Goal: Transaction & Acquisition: Purchase product/service

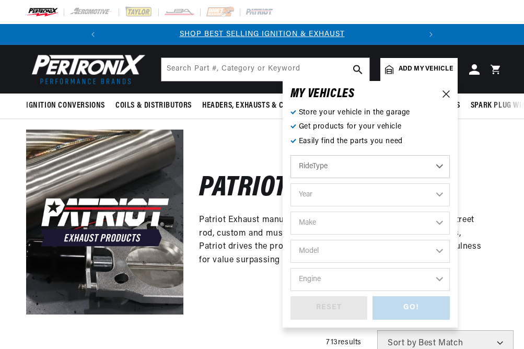
click at [439, 164] on select "RideType ...loading..." at bounding box center [370, 166] width 159 height 23
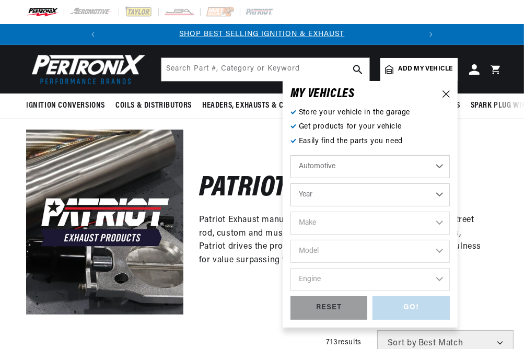
click at [439, 193] on select "Year [DATE] 2023 2022 2021 2020 2019 2018 2017 2016 2015 2014 2013 2012 2011 20…" at bounding box center [370, 194] width 159 height 23
click at [432, 162] on select "Automotive Agricultural Industrial Marine Motorcycle" at bounding box center [370, 166] width 159 height 23
click at [438, 166] on select "Automotive Agricultural Industrial Marine Motorcycle" at bounding box center [370, 166] width 159 height 23
click option "Automotive" at bounding box center [0, 0] width 0 height 0
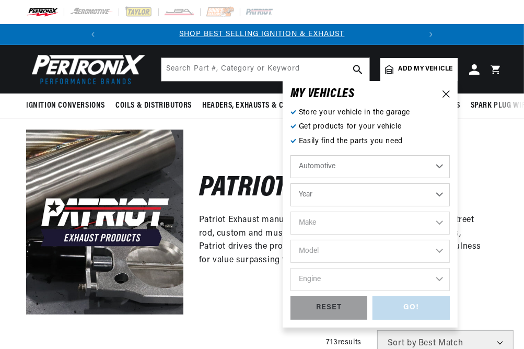
click at [436, 189] on select "Year [DATE] 2023 2022 2021 2020 2019 2018 2017 2016 2015 2014 2013 2012 2011 20…" at bounding box center [370, 194] width 159 height 23
select select "1966"
click option "1966" at bounding box center [0, 0] width 0 height 0
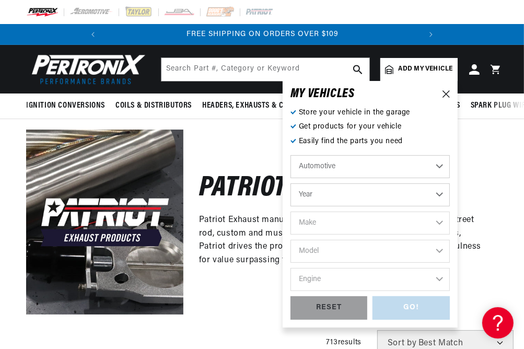
scroll to position [0, 0]
select select "1966"
click at [440, 222] on select "Make Alfa Romeo American Motors Aston [PERSON_NAME][GEOGRAPHIC_DATA] [PERSON_NA…" at bounding box center [370, 223] width 159 height 23
select select "Chevrolet"
click option "Chevrolet" at bounding box center [0, 0] width 0 height 0
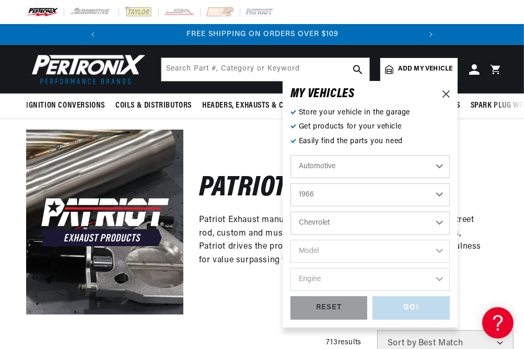
click at [344, 145] on p "Easily find the parts you need" at bounding box center [370, 141] width 159 height 11
select select "Chevrolet"
click at [342, 256] on select "Model [GEOGRAPHIC_DATA] [GEOGRAPHIC_DATA] C10 Pickup C20 Pickup C30 Pickup C50 …" at bounding box center [370, 251] width 159 height 23
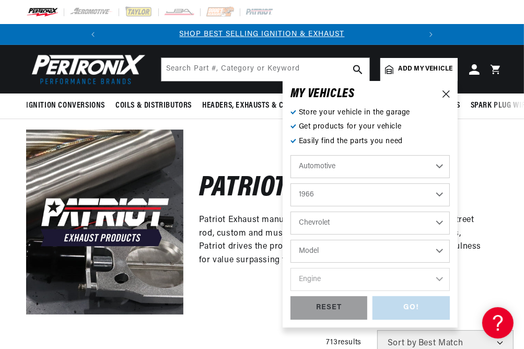
select select "Chevelle"
click option "Chevelle" at bounding box center [0, 0] width 0 height 0
select select "Chevelle"
click at [329, 283] on select "Engine 5.7L 6.6L 7.4L 194cid / 3.2L 230cid / 3.8L 250cid / 4.1L 283cid / 4.6L 3…" at bounding box center [370, 279] width 159 height 23
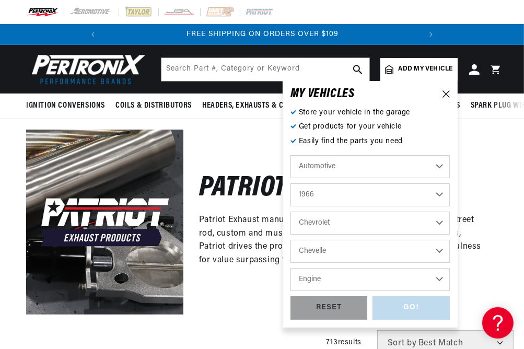
select select "396cid-6.5L"
click option "396cid / 6.5L" at bounding box center [0, 0] width 0 height 0
select select "396cid-6.5L"
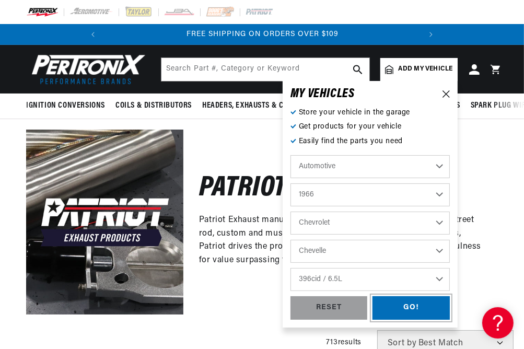
click at [394, 305] on div "GO!" at bounding box center [411, 308] width 77 height 24
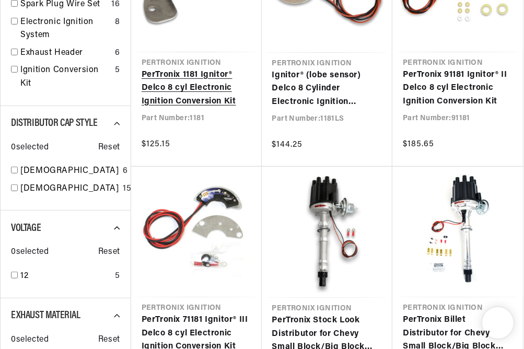
scroll to position [0, 317]
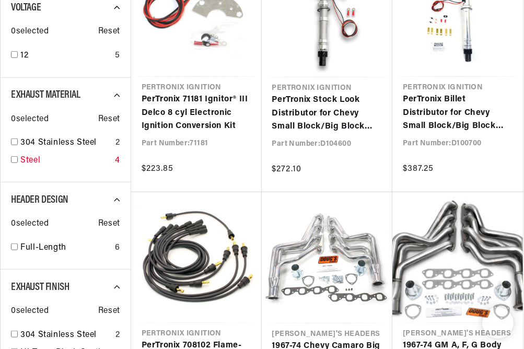
click at [16, 163] on input "checkbox" at bounding box center [14, 159] width 7 height 7
checkbox input "false"
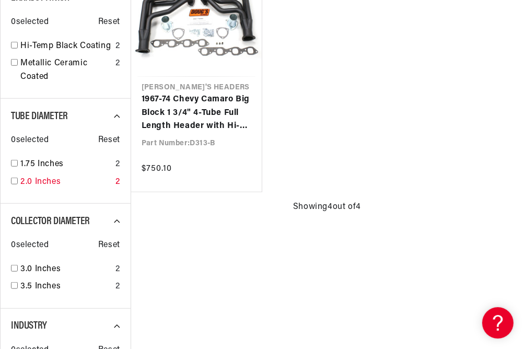
click at [15, 185] on input "checkbox" at bounding box center [14, 181] width 7 height 7
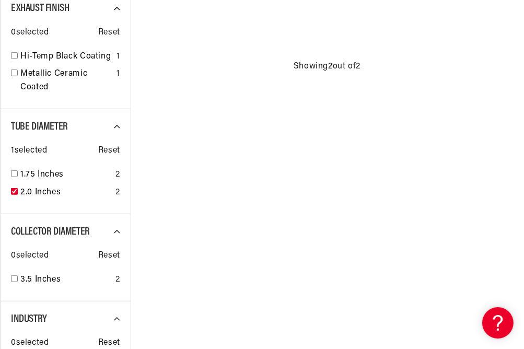
checkbox input "true"
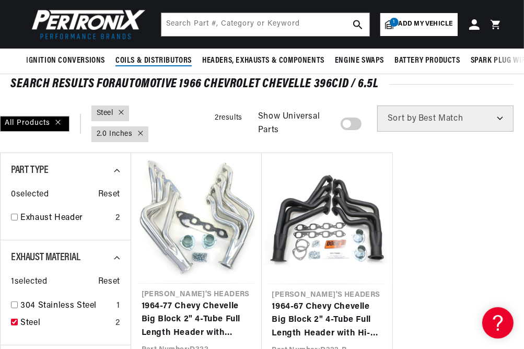
scroll to position [0, 317]
